Goal: Task Accomplishment & Management: Manage account settings

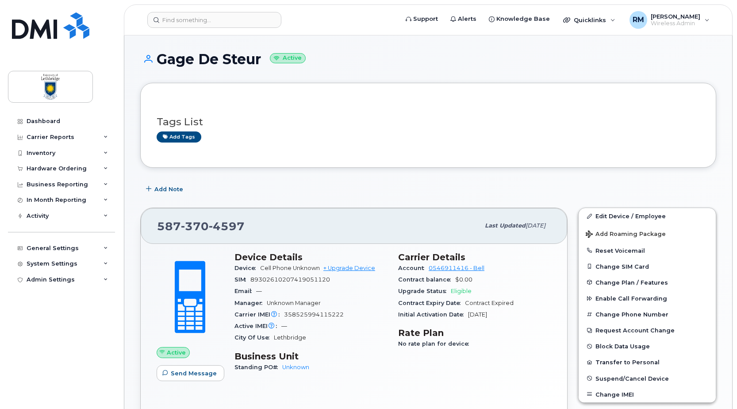
scroll to position [177, 0]
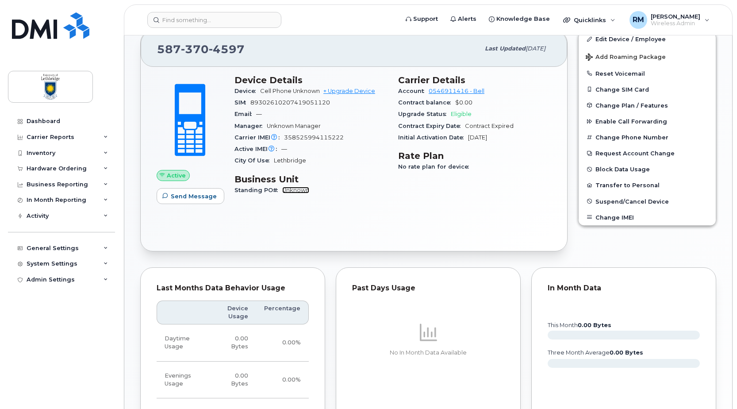
click at [300, 189] on link "Unknown" at bounding box center [295, 190] width 27 height 7
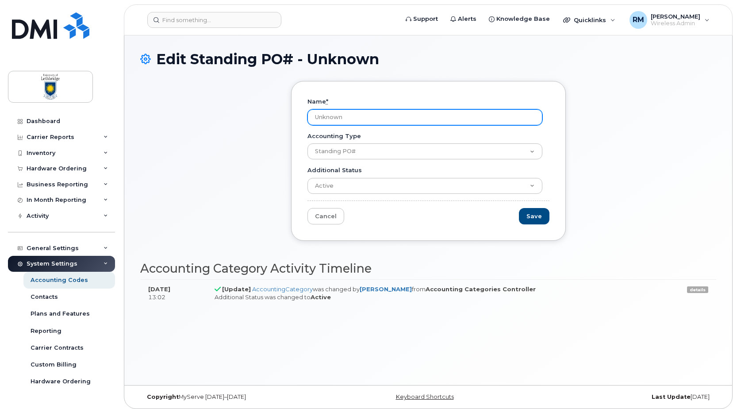
click at [329, 113] on input "Unknown" at bounding box center [425, 117] width 235 height 16
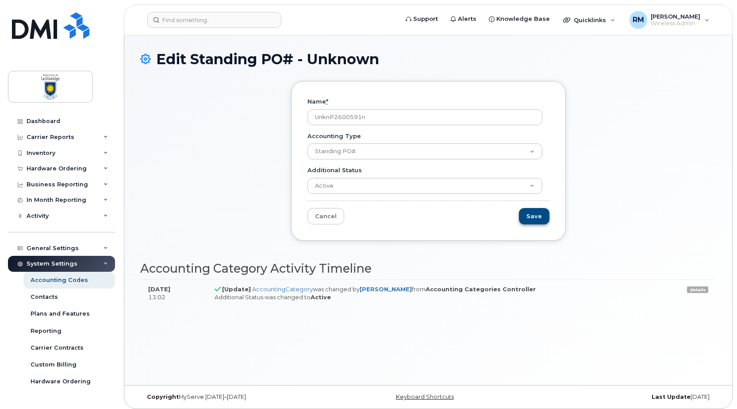
type input "UnknP2600591"
drag, startPoint x: 369, startPoint y: 119, endPoint x: 228, endPoint y: 117, distance: 140.8
click at [228, 117] on div "Name * UnknP2600591 Accounting Type Standing PO# Additional Status Active Suspe…" at bounding box center [428, 167] width 576 height 173
type input "P2600591"
click at [533, 214] on input "Save" at bounding box center [534, 216] width 31 height 16
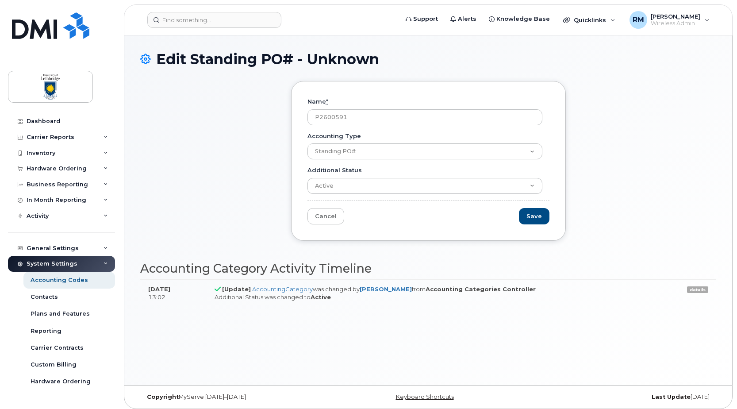
type input "Saving..."
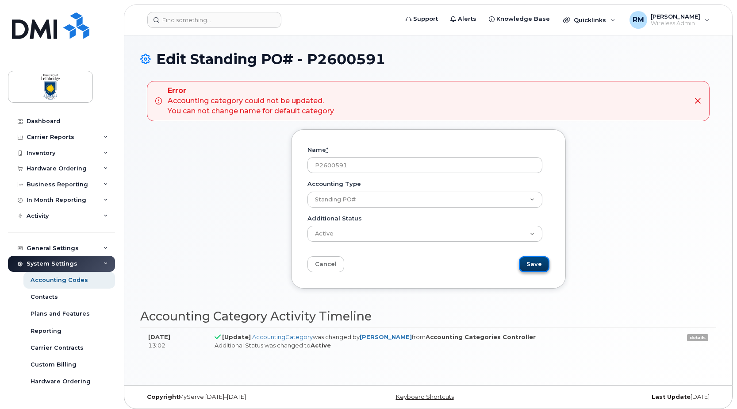
click at [533, 263] on input "Save" at bounding box center [534, 264] width 31 height 16
type input "Saving..."
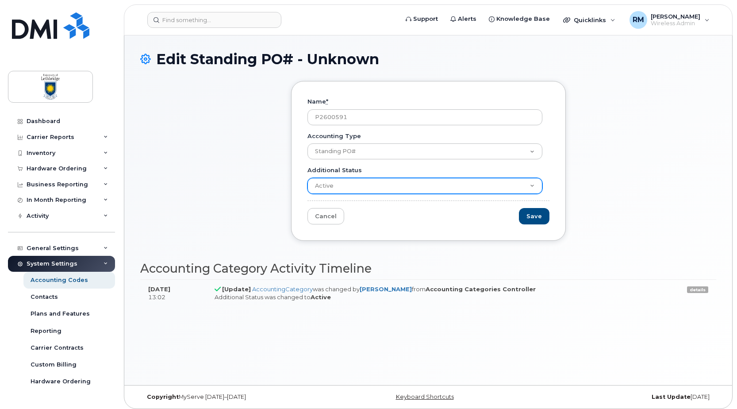
click at [535, 183] on select "Active Suspended Cancelled Closed" at bounding box center [425, 186] width 235 height 16
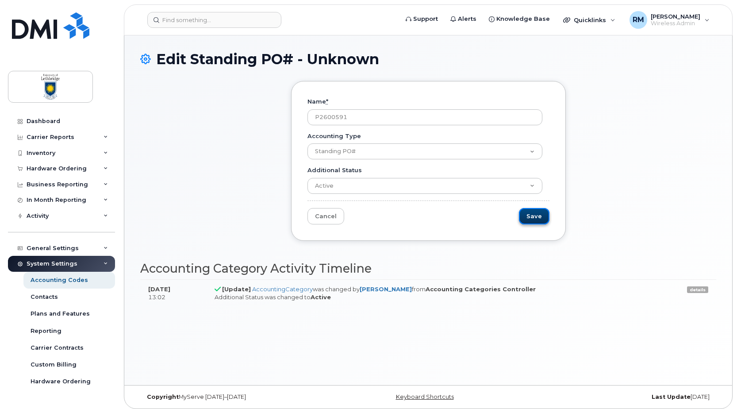
click at [533, 218] on input "Save" at bounding box center [534, 216] width 31 height 16
type input "Saving..."
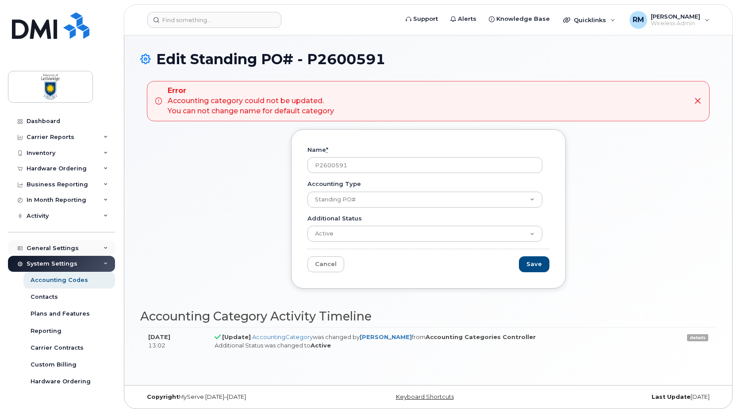
click at [52, 251] on div "General Settings" at bounding box center [53, 248] width 52 height 7
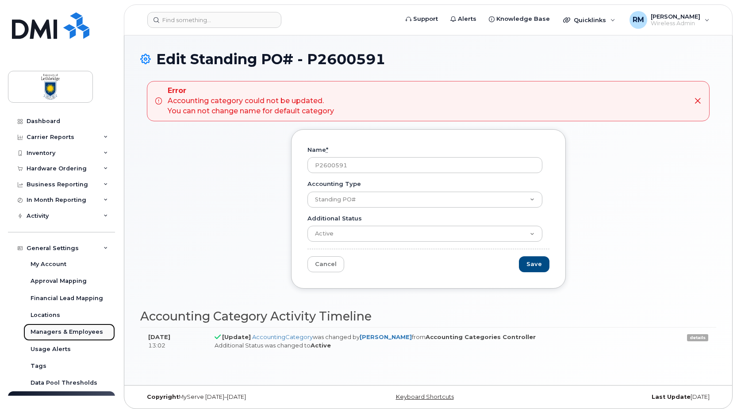
click at [57, 329] on div "Managers & Employees" at bounding box center [67, 332] width 73 height 8
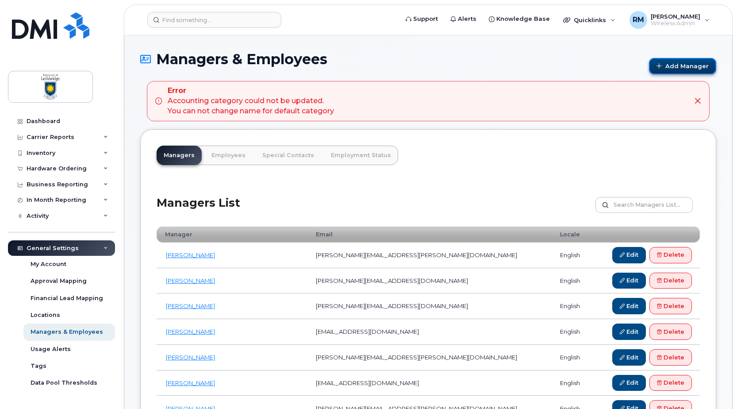
drag, startPoint x: 671, startPoint y: 68, endPoint x: 665, endPoint y: 73, distance: 7.8
click at [671, 68] on link "Add Manager" at bounding box center [682, 66] width 67 height 16
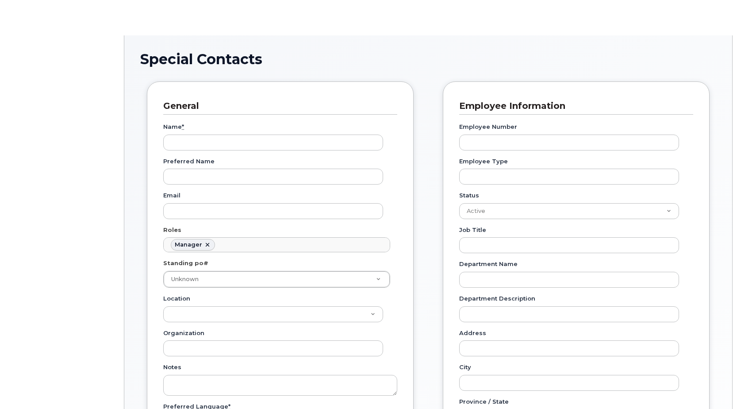
scroll to position [69, 0]
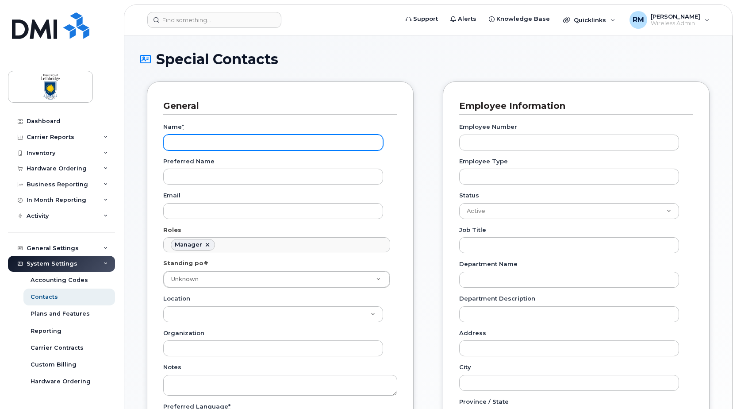
click at [188, 140] on input "Name *" at bounding box center [273, 143] width 220 height 16
paste input "Gage DeSteur"
type input "Gage DeSteur"
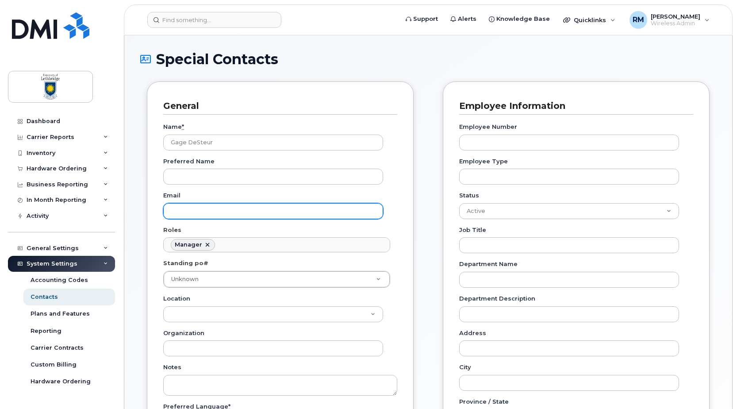
click at [175, 208] on input "Email" at bounding box center [273, 211] width 220 height 16
paste input "gage.desteur@uleth.ca"
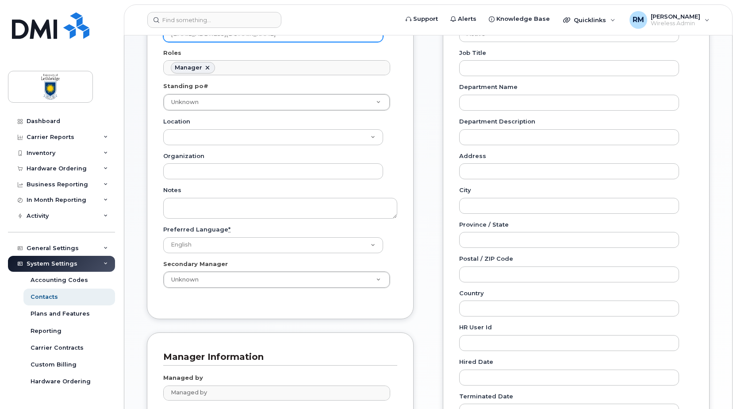
scroll to position [307, 0]
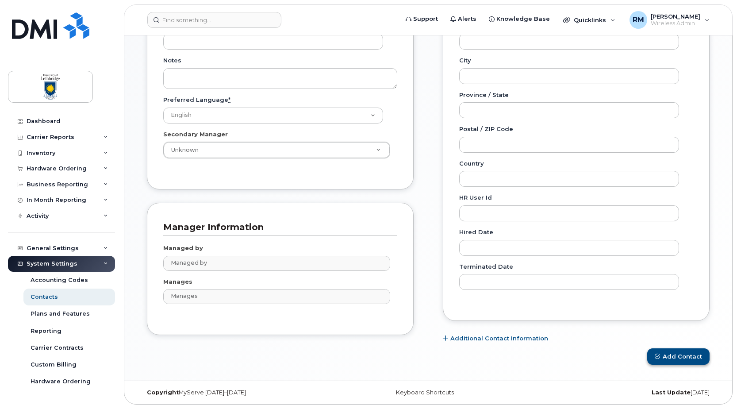
type input "gage.desteur@uleth.ca"
click at [680, 359] on button "Add Contact" at bounding box center [679, 356] width 62 height 16
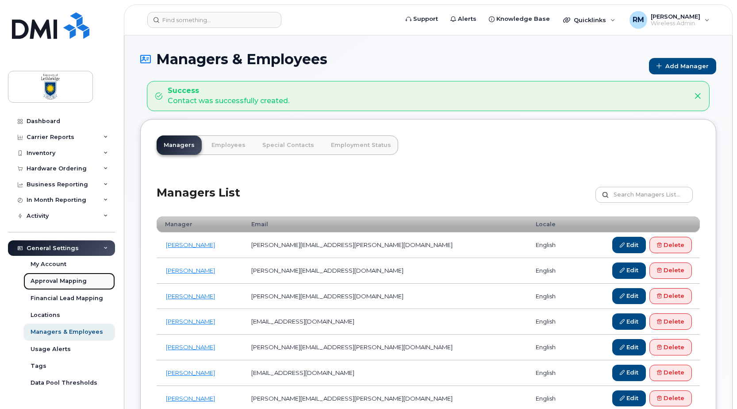
click at [58, 280] on div "Approval Mapping" at bounding box center [59, 281] width 56 height 8
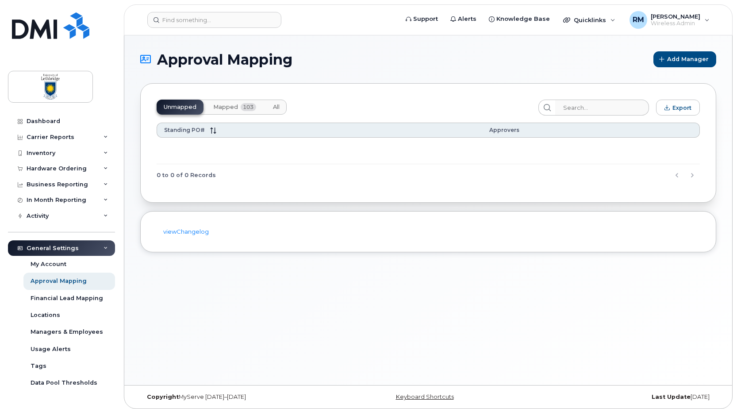
click at [241, 107] on span "103" at bounding box center [248, 107] width 15 height 8
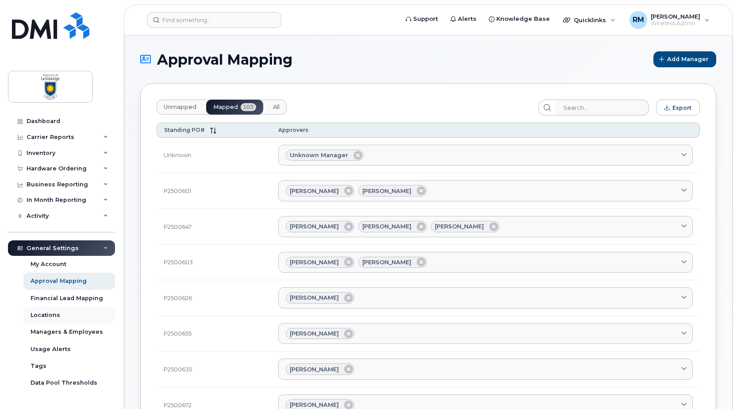
scroll to position [27, 0]
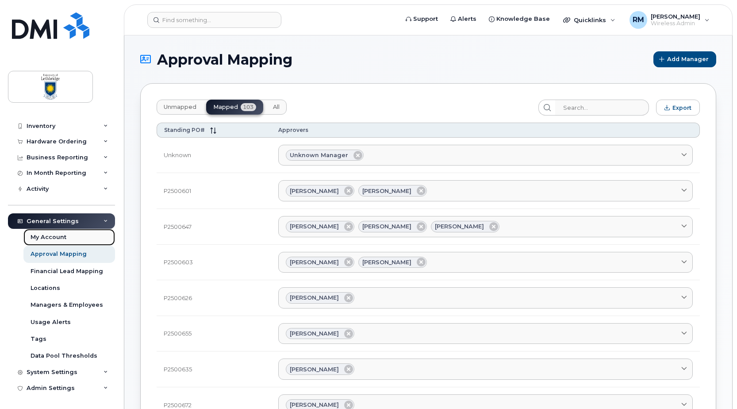
click at [50, 234] on div "My Account" at bounding box center [49, 237] width 36 height 8
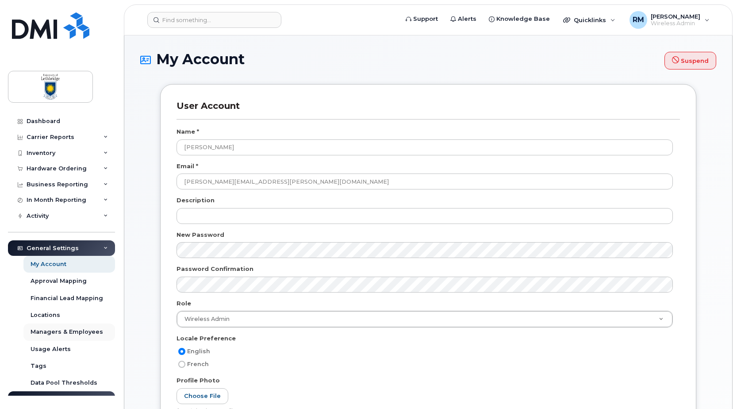
scroll to position [89, 0]
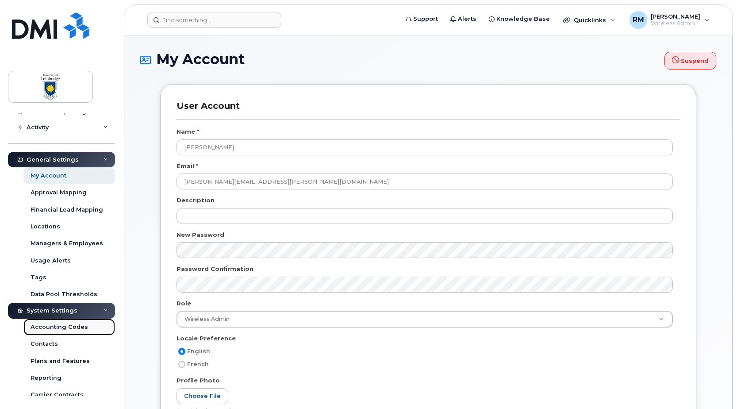
drag, startPoint x: 66, startPoint y: 327, endPoint x: 102, endPoint y: 322, distance: 37.1
click at [66, 327] on div "Accounting Codes" at bounding box center [60, 327] width 58 height 8
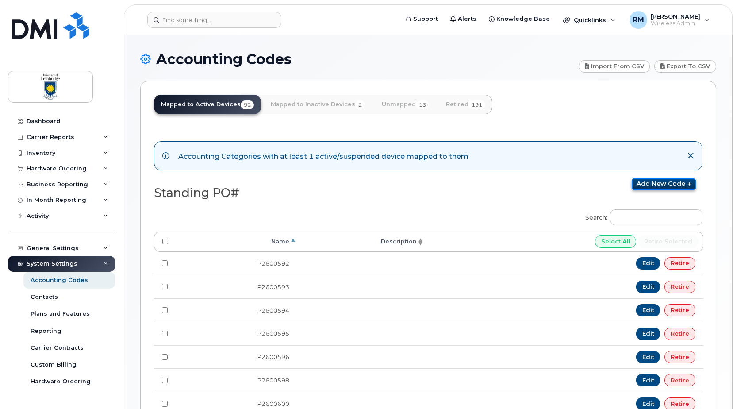
click at [665, 185] on link "Add new code" at bounding box center [664, 184] width 64 height 12
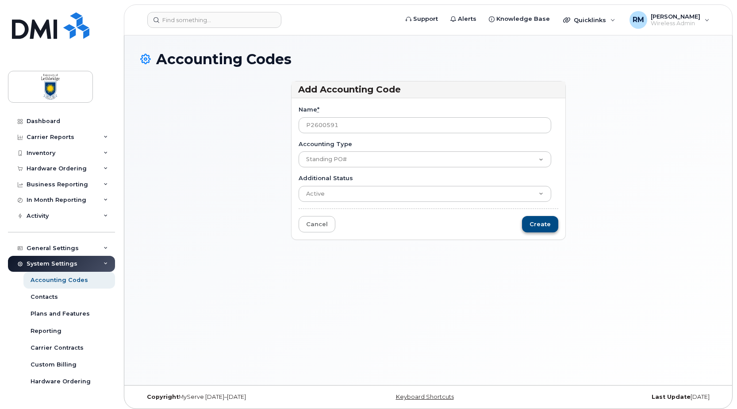
type input "P2600591"
click at [544, 223] on input "Create" at bounding box center [540, 224] width 36 height 16
type input "Saving..."
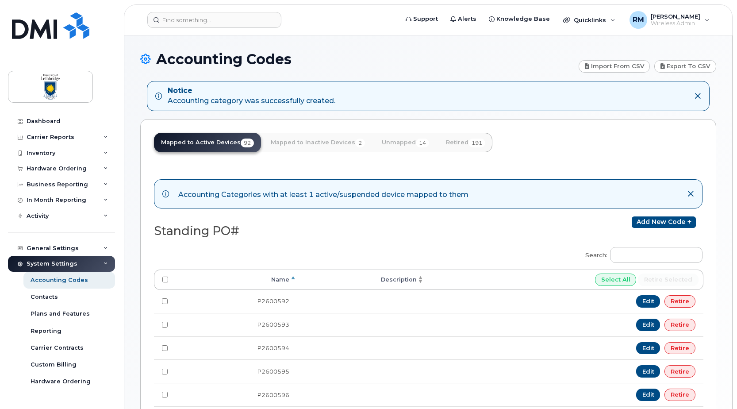
scroll to position [133, 0]
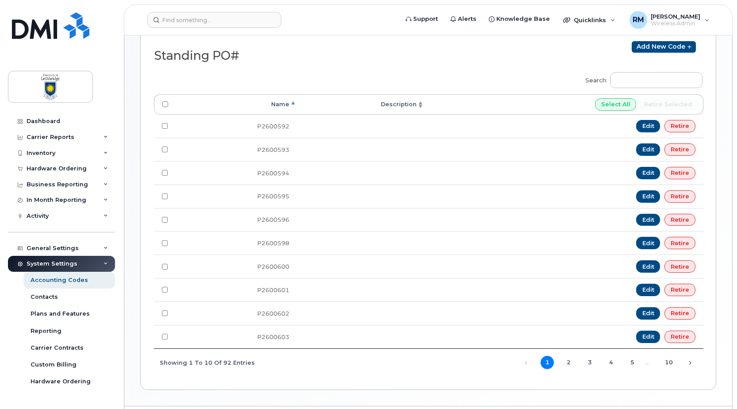
scroll to position [162, 0]
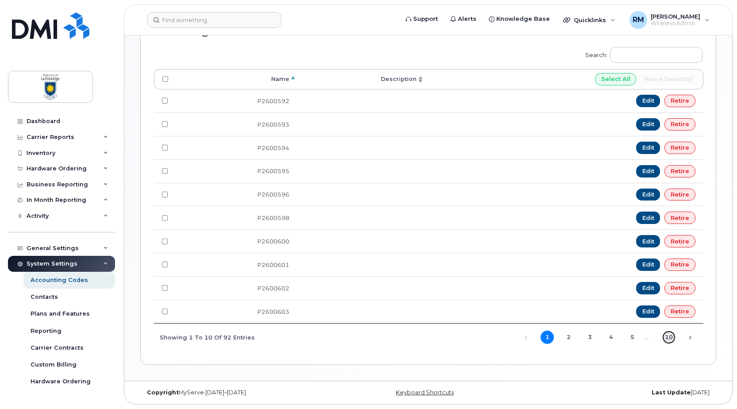
click at [669, 335] on link "10" at bounding box center [669, 337] width 13 height 13
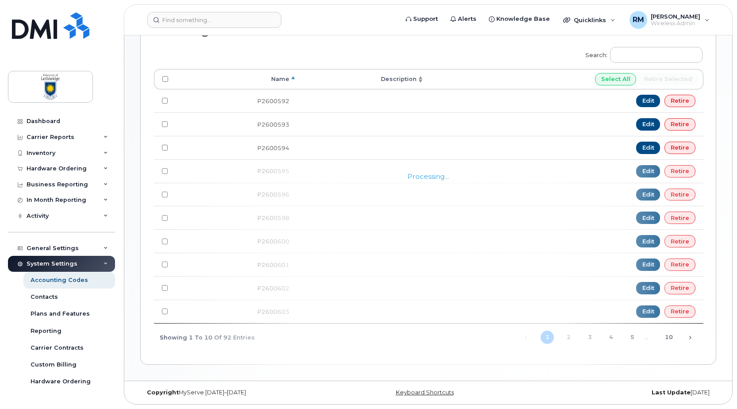
scroll to position [4, 0]
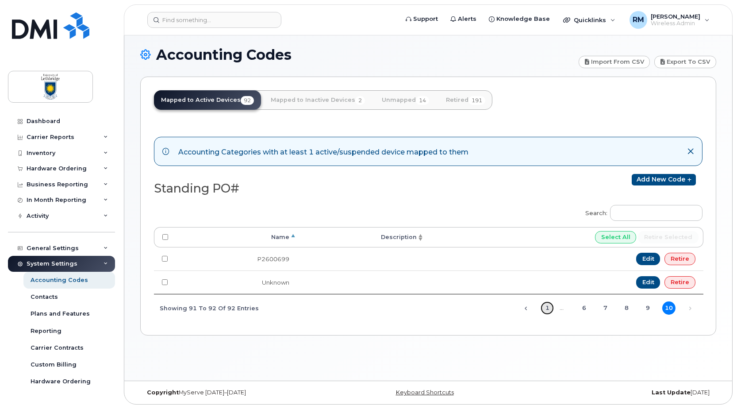
click at [549, 309] on link "1" at bounding box center [547, 307] width 13 height 13
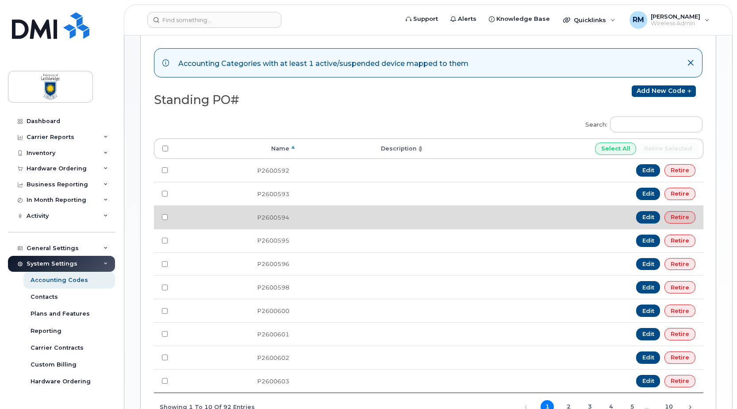
scroll to position [0, 0]
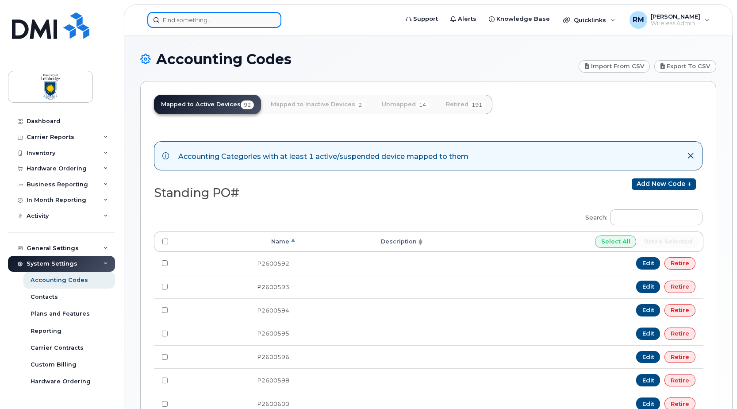
click at [187, 20] on input at bounding box center [214, 20] width 134 height 16
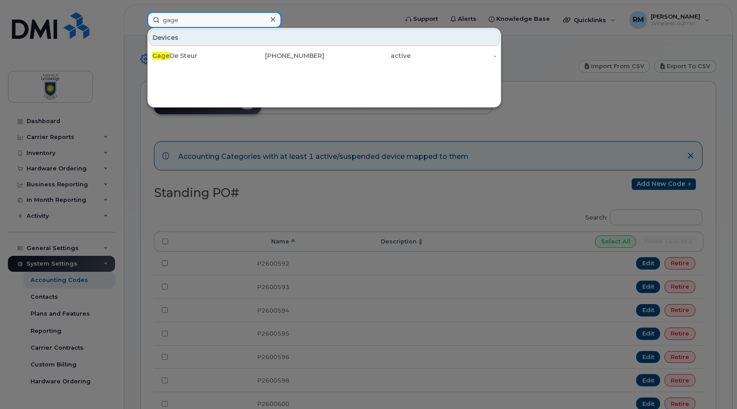
type input "Gage"
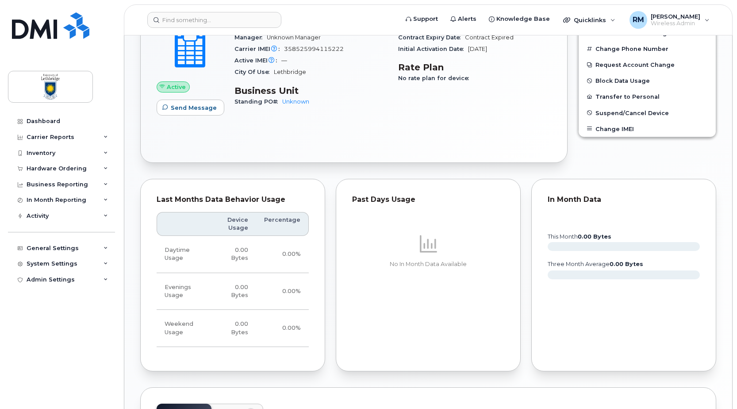
scroll to position [89, 0]
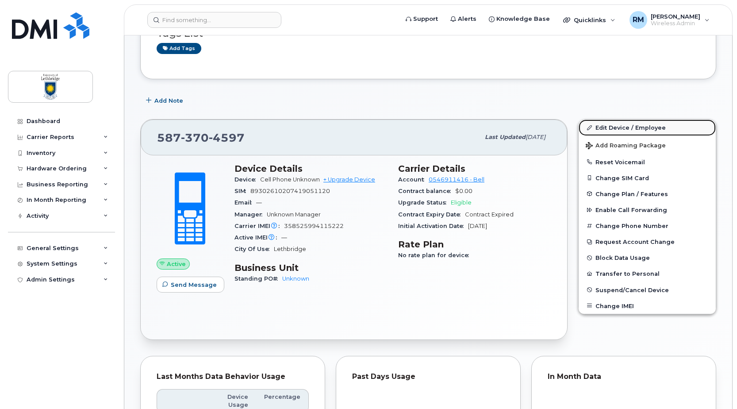
click at [612, 127] on link "Edit Device / Employee" at bounding box center [647, 128] width 137 height 16
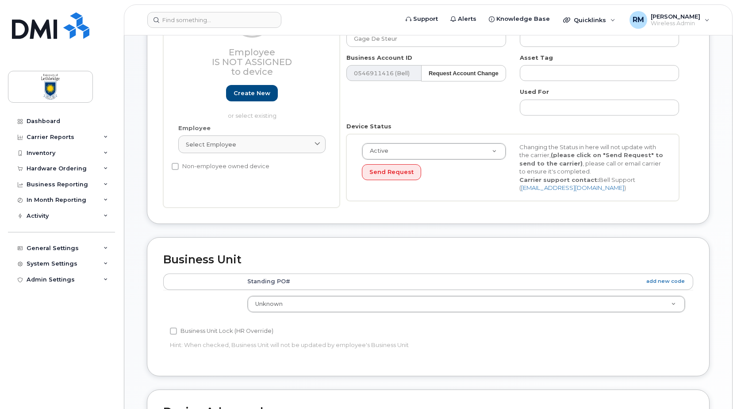
scroll to position [177, 0]
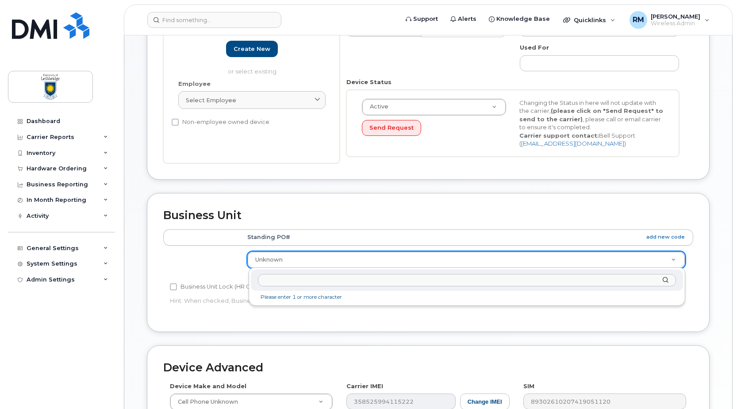
click at [324, 283] on input "text" at bounding box center [467, 280] width 418 height 13
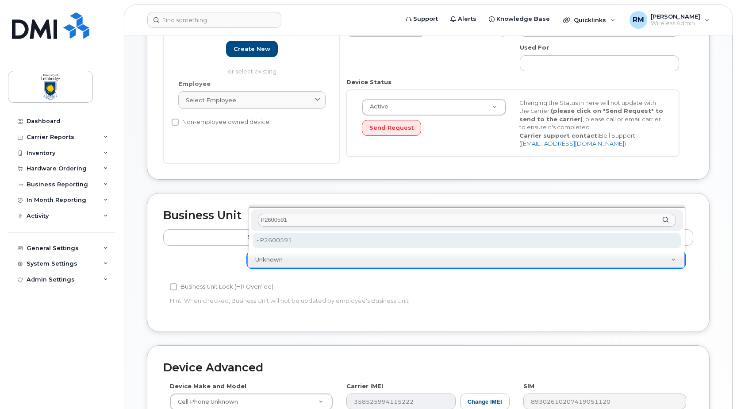
type input "P2600591"
type input "36040160"
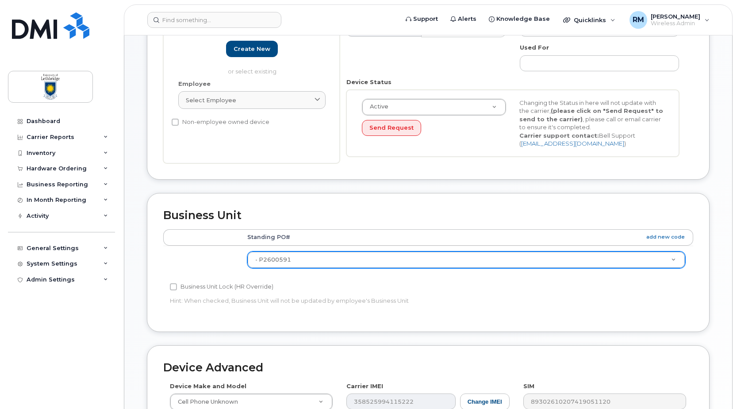
click at [546, 293] on div "Accounting Categories Rules Standing PO# add new code - P2600591 36040160 Busin…" at bounding box center [428, 272] width 530 height 86
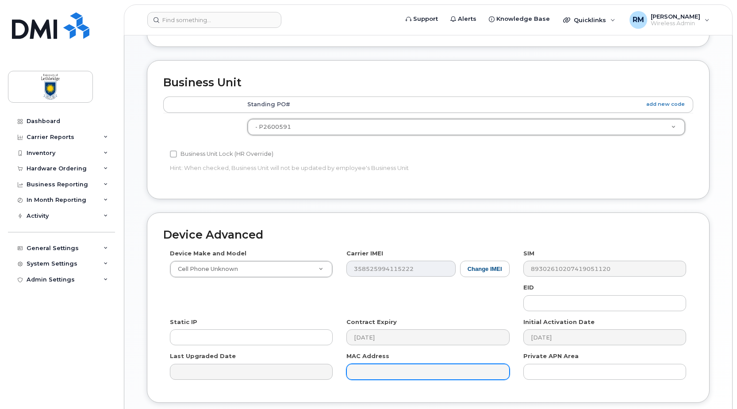
scroll to position [378, 0]
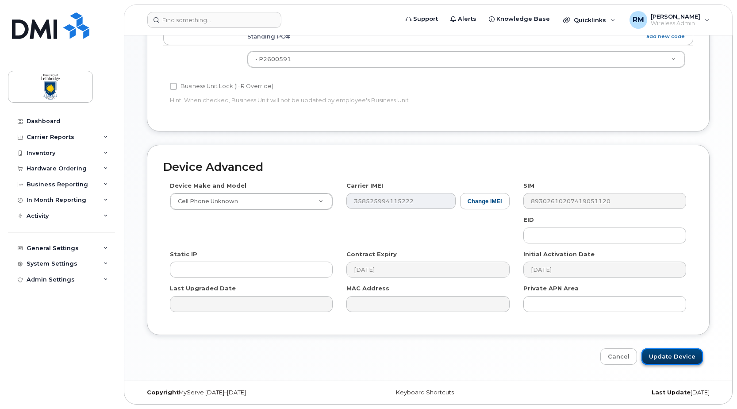
click at [669, 352] on input "Update Device" at bounding box center [673, 356] width 62 height 16
type input "Saving..."
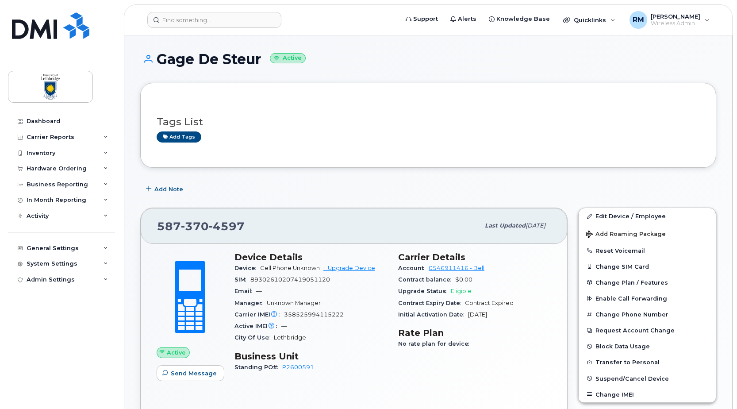
scroll to position [133, 0]
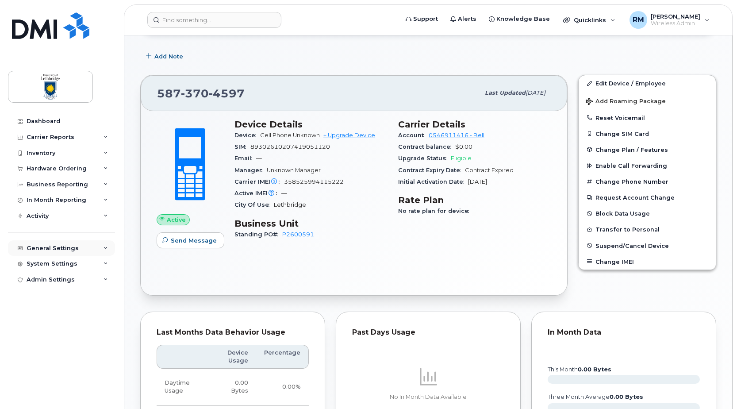
click at [57, 249] on div "General Settings" at bounding box center [53, 248] width 52 height 7
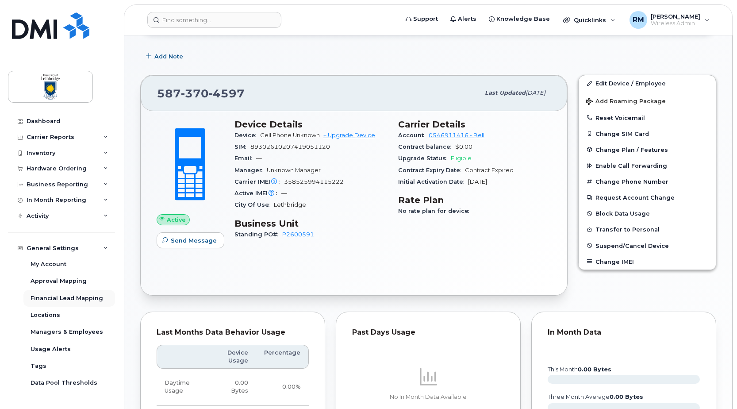
scroll to position [27, 0]
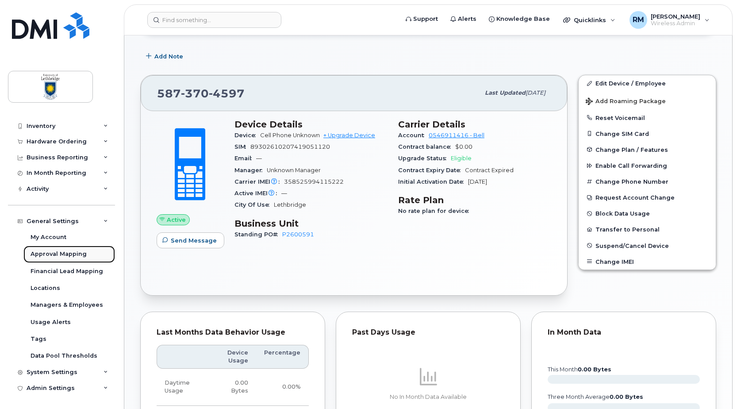
click at [57, 254] on div "Approval Mapping" at bounding box center [59, 254] width 56 height 8
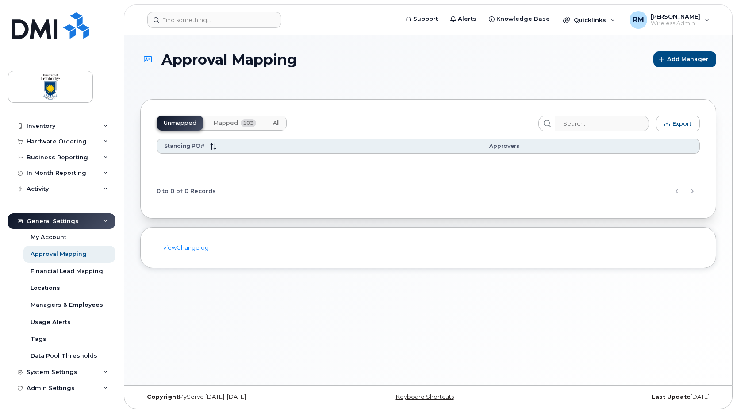
click at [189, 123] on div "Unmapped Mapped 103 All" at bounding box center [222, 123] width 130 height 15
click at [233, 124] on span "Mapped" at bounding box center [225, 123] width 25 height 7
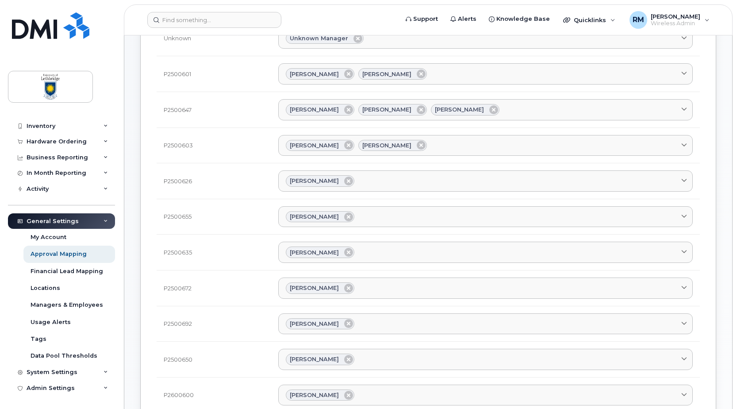
scroll to position [177, 0]
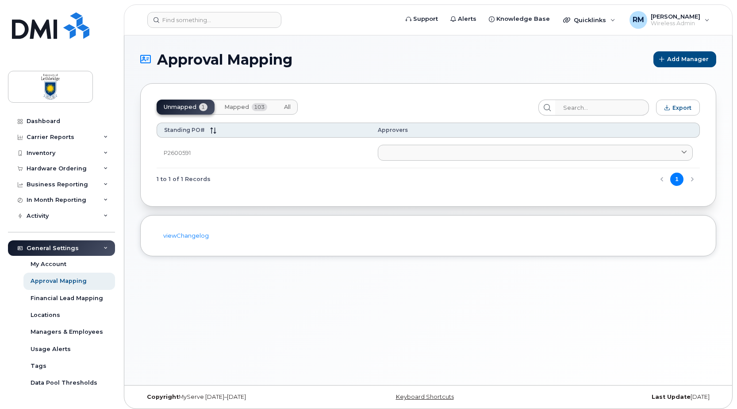
click at [192, 108] on div "Unmapped 1 Mapped 103 All" at bounding box center [227, 107] width 141 height 15
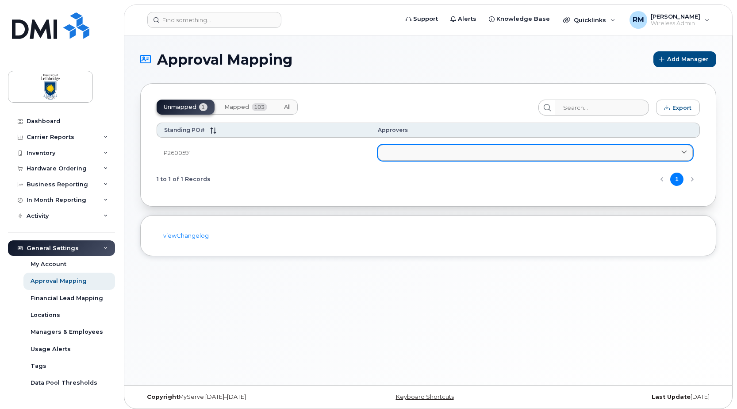
click at [400, 151] on link at bounding box center [535, 153] width 315 height 16
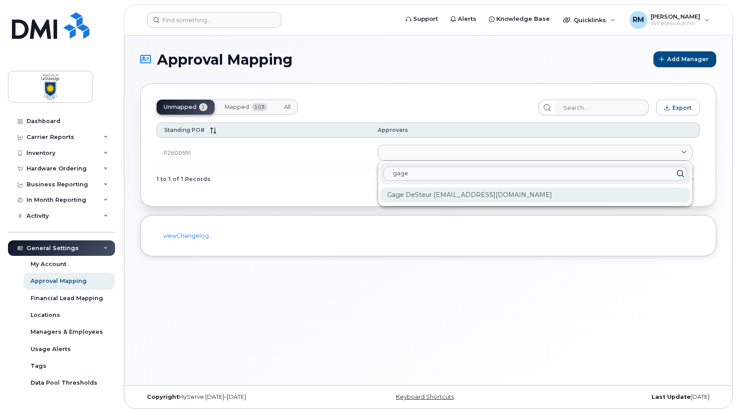
type input "gage"
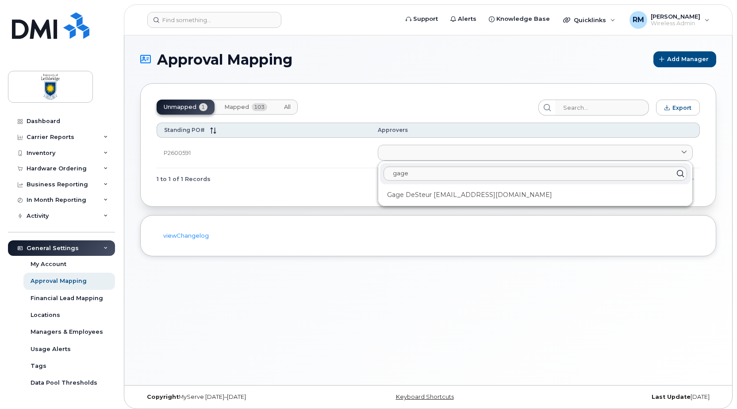
drag, startPoint x: 425, startPoint y: 193, endPoint x: 431, endPoint y: 196, distance: 7.2
click at [425, 193] on div "Gage DeSteur [EMAIL_ADDRESS][DOMAIN_NAME]" at bounding box center [535, 195] width 311 height 15
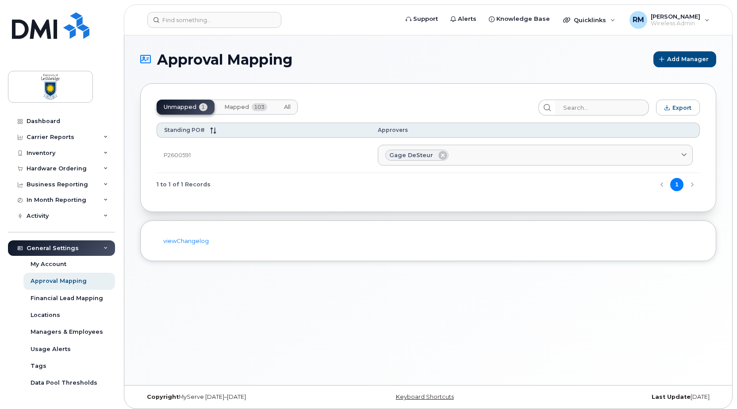
scroll to position [4, 0]
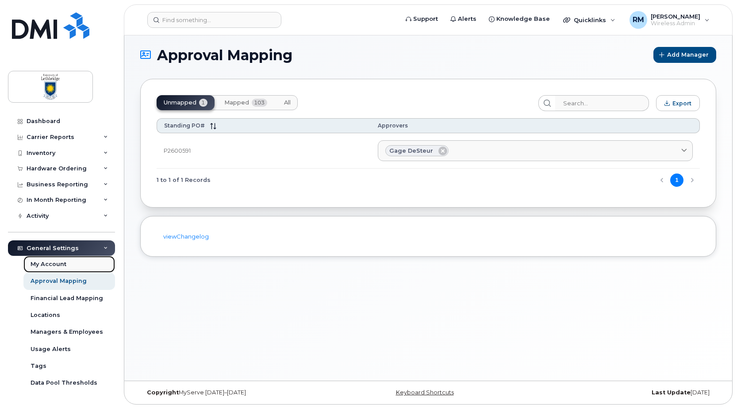
drag, startPoint x: 44, startPoint y: 265, endPoint x: 54, endPoint y: 265, distance: 9.7
click at [45, 265] on div "My Account" at bounding box center [49, 264] width 36 height 8
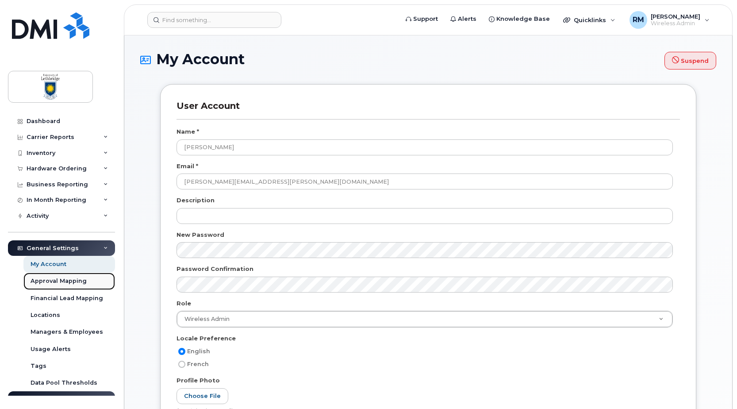
click at [48, 277] on div "Approval Mapping" at bounding box center [59, 281] width 56 height 8
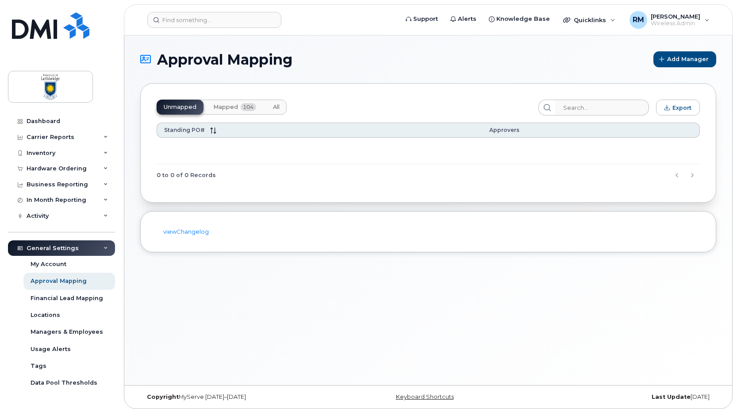
click at [237, 107] on span "Mapped" at bounding box center [225, 107] width 25 height 7
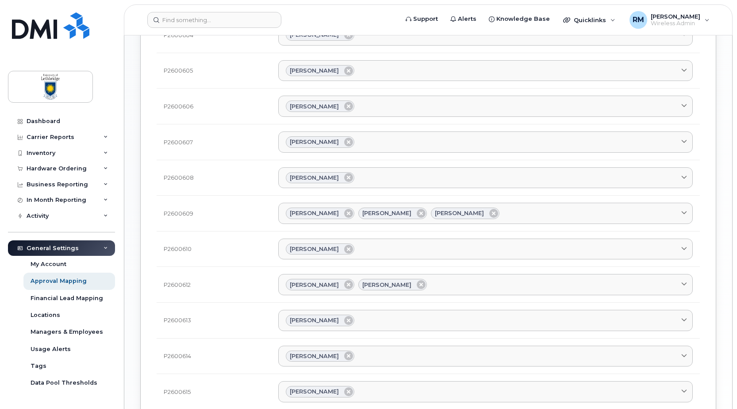
scroll to position [766, 0]
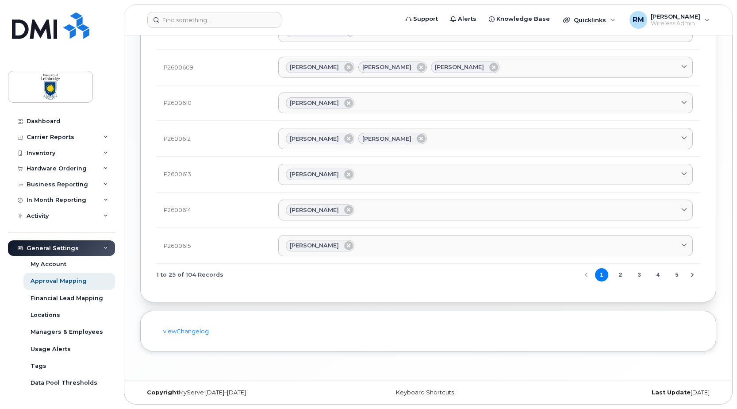
click at [693, 276] on icon "Next Page" at bounding box center [692, 274] width 7 height 7
click at [692, 276] on icon "Next Page" at bounding box center [692, 274] width 7 height 7
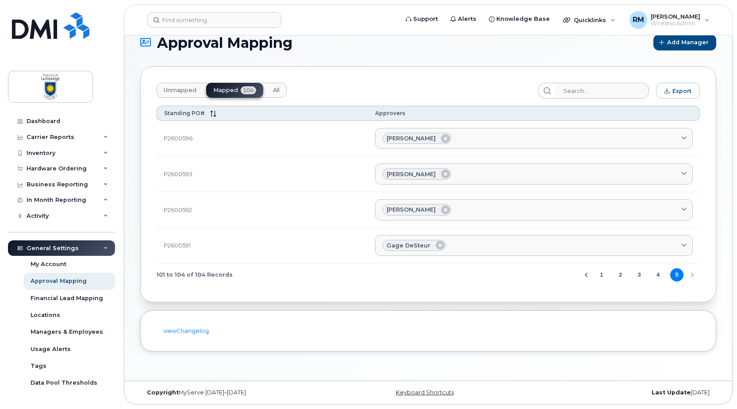
scroll to position [0, 0]
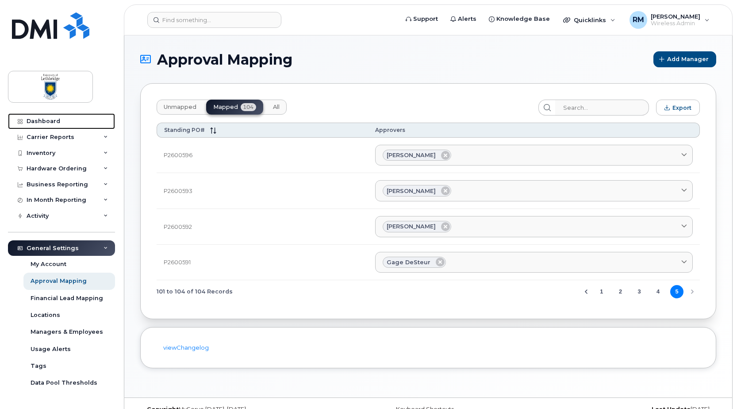
drag, startPoint x: 59, startPoint y: 121, endPoint x: 96, endPoint y: 101, distance: 41.2
click at [59, 121] on link "Dashboard" at bounding box center [61, 121] width 107 height 16
